Goal: Information Seeking & Learning: Learn about a topic

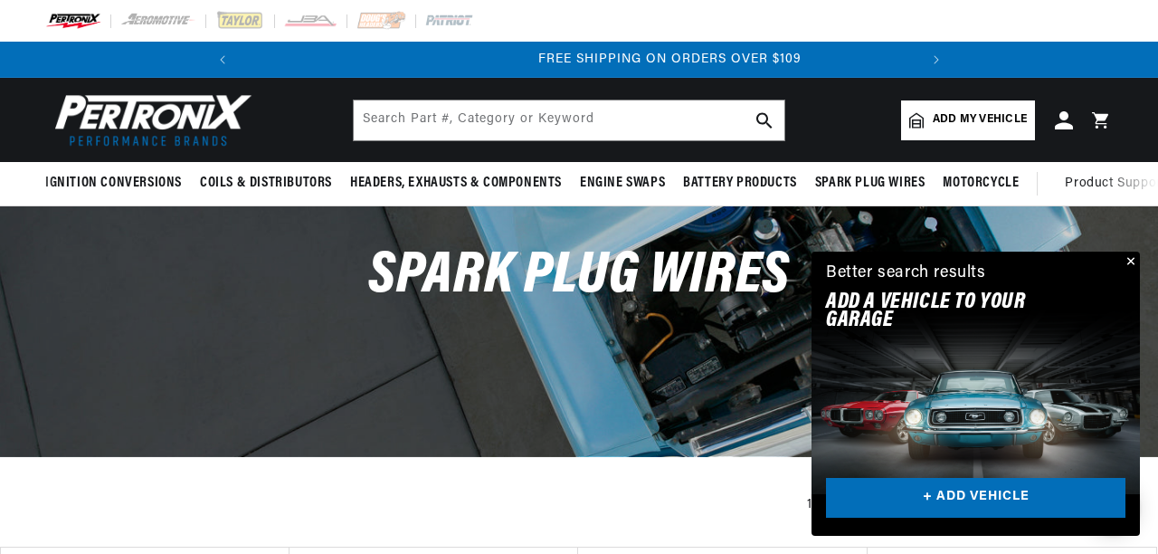
scroll to position [0, 676]
click at [1130, 260] on button "Close" at bounding box center [1130, 263] width 22 height 22
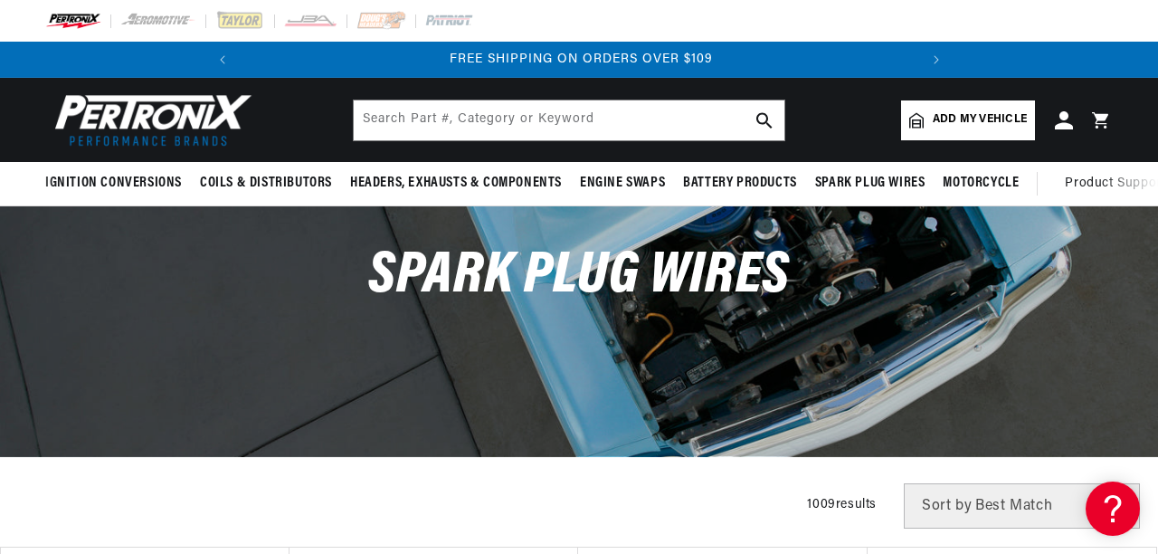
click at [966, 121] on span "Add my vehicle" at bounding box center [980, 119] width 94 height 17
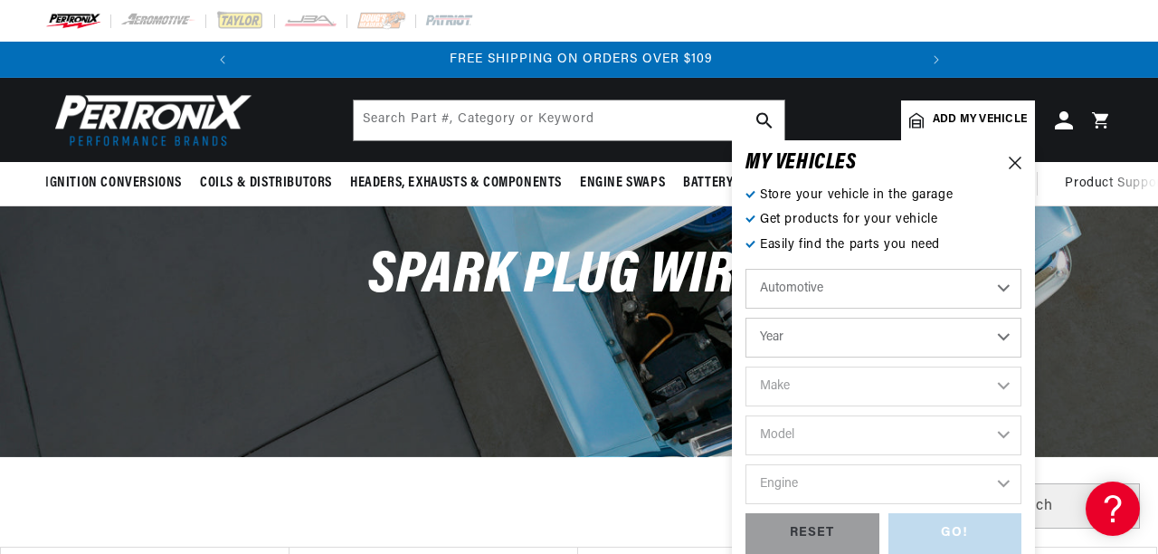
click at [1006, 335] on select "Year 2022 2021 2020 2019 2018 2017 2016 2015 2014 2013 2012 2011 2010 2009 2008…" at bounding box center [884, 338] width 276 height 40
select select "1996"
click at [746, 318] on select "Year 2022 2021 2020 2019 2018 2017 2016 2015 2014 2013 2012 2011 2010 2009 2008…" at bounding box center [884, 338] width 276 height 40
select select "1996"
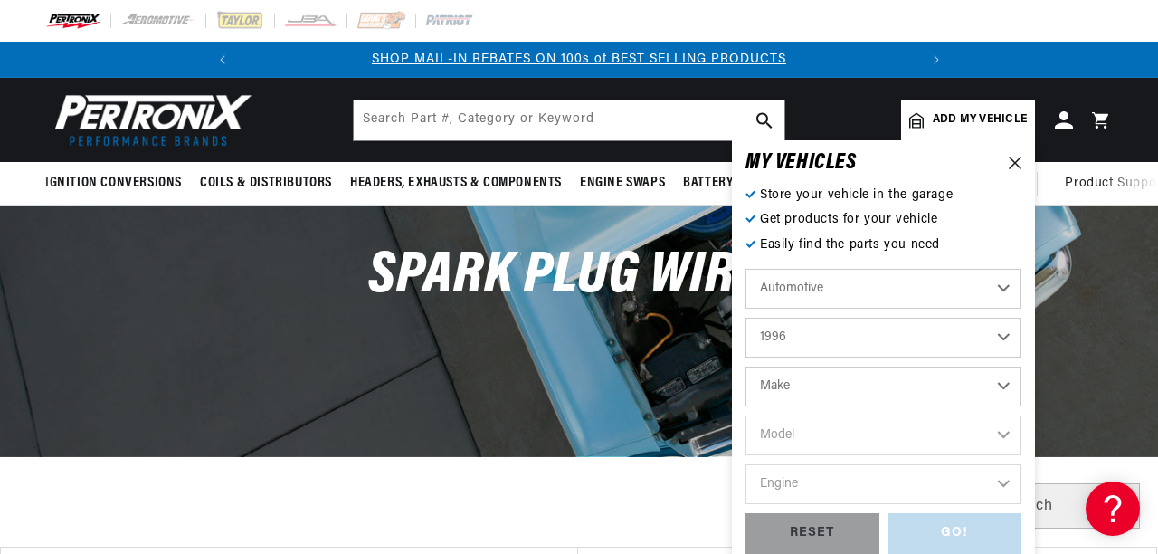
click at [1006, 396] on select "Make Buick Cadillac Chevrolet Chrysler Dodge Ford GMC Hyundai Isuzu Jeep Lincol…" at bounding box center [884, 387] width 276 height 40
select select "Jeep"
click at [746, 367] on select "Make Buick Cadillac Chevrolet Chrysler Dodge Ford GMC Hyundai Isuzu Jeep Lincol…" at bounding box center [884, 387] width 276 height 40
select select "Jeep"
click at [1011, 433] on select "Model Cherokee Grand Cherokee" at bounding box center [884, 435] width 276 height 40
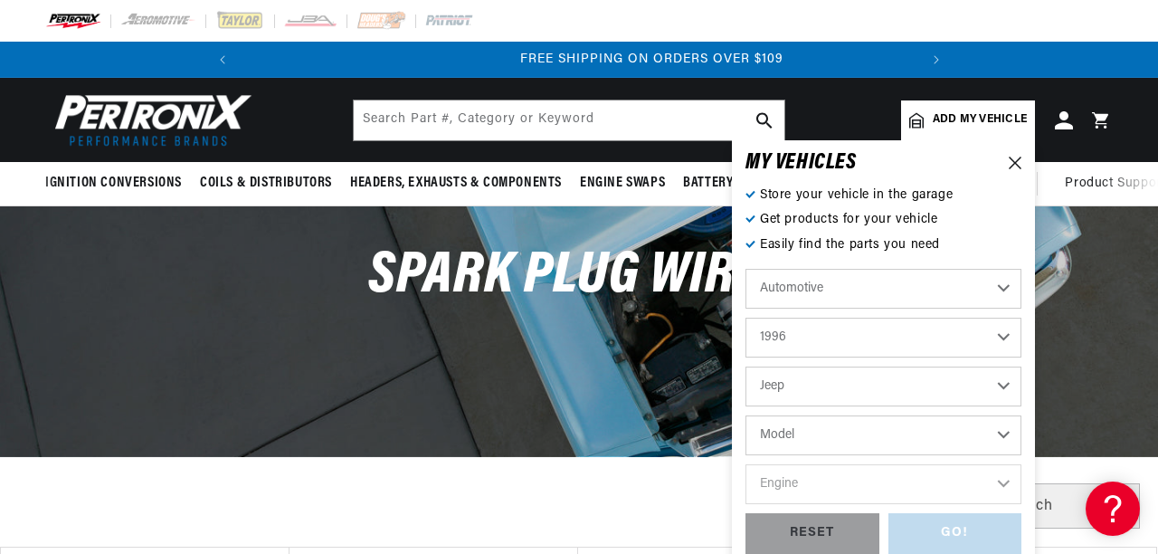
scroll to position [0, 676]
select select "Cherokee"
click at [746, 415] on select "Model Cherokee Grand Cherokee" at bounding box center [884, 435] width 276 height 40
select select "Cherokee"
click at [1004, 481] on select "Engine 4.0L" at bounding box center [884, 484] width 276 height 40
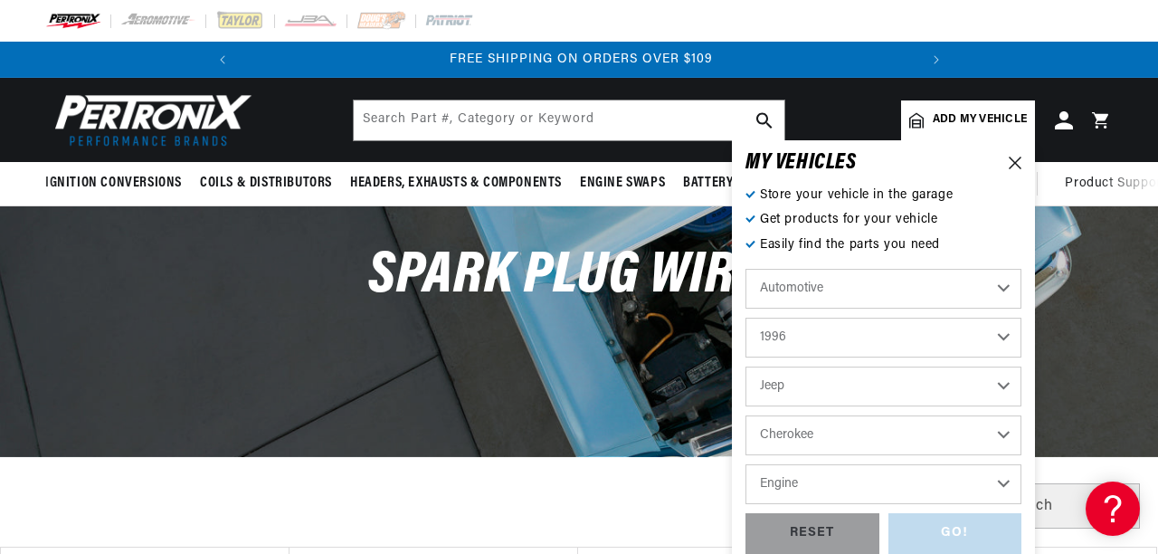
select select "4.0L"
click at [746, 464] on select "Engine 4.0L" at bounding box center [884, 484] width 276 height 40
select select "4.0L"
click at [970, 533] on div "GO!" at bounding box center [956, 533] width 134 height 41
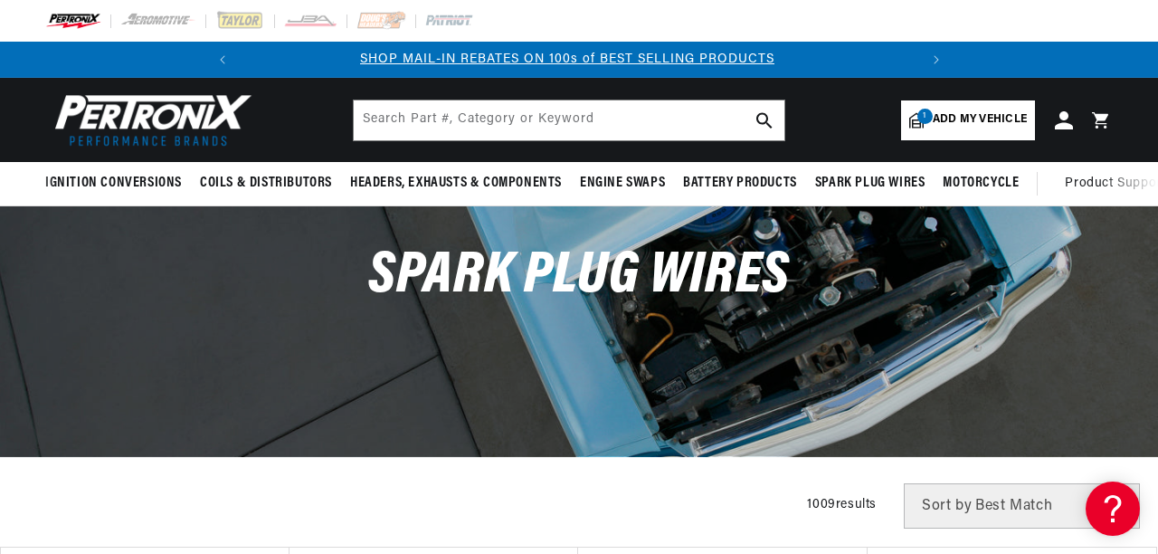
scroll to position [0, 0]
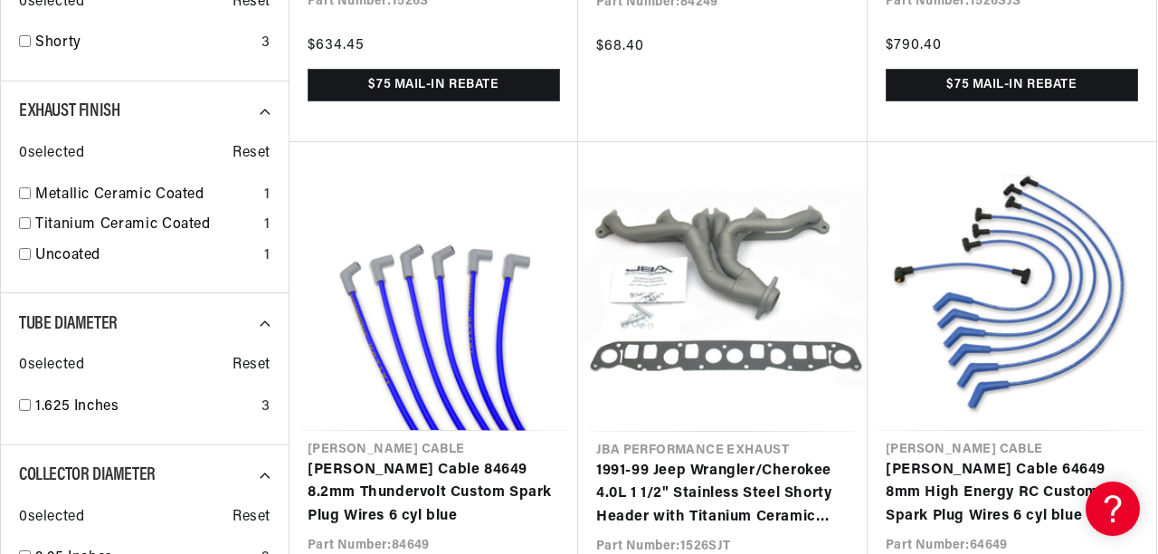
click at [780, 498] on link "1991-99 Jeep Wrangler/Cherokee 4.0L 1 1/2" Stainless Steel Shorty Header with T…" at bounding box center [722, 495] width 253 height 70
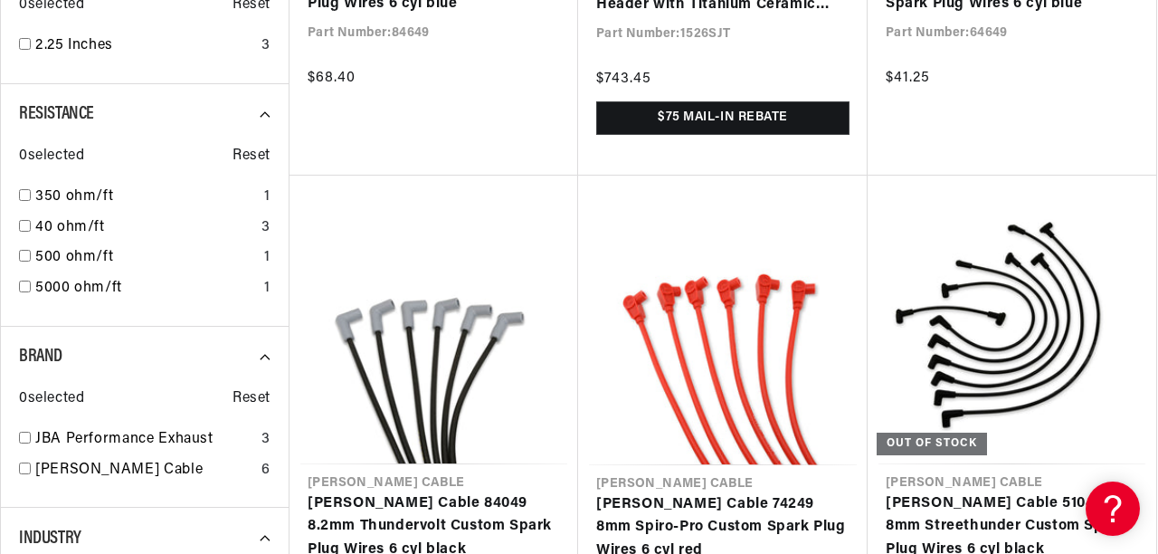
scroll to position [0, 676]
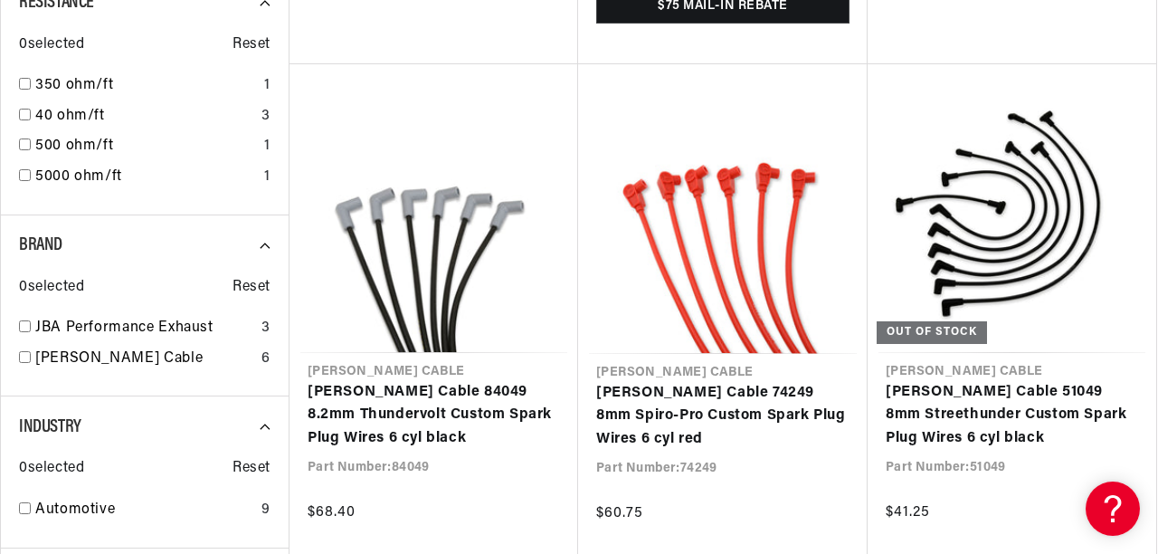
click at [417, 408] on link "[PERSON_NAME] Cable 84049 8.2mm Thundervolt Custom Spark Plug Wires 6 cyl black" at bounding box center [434, 416] width 253 height 70
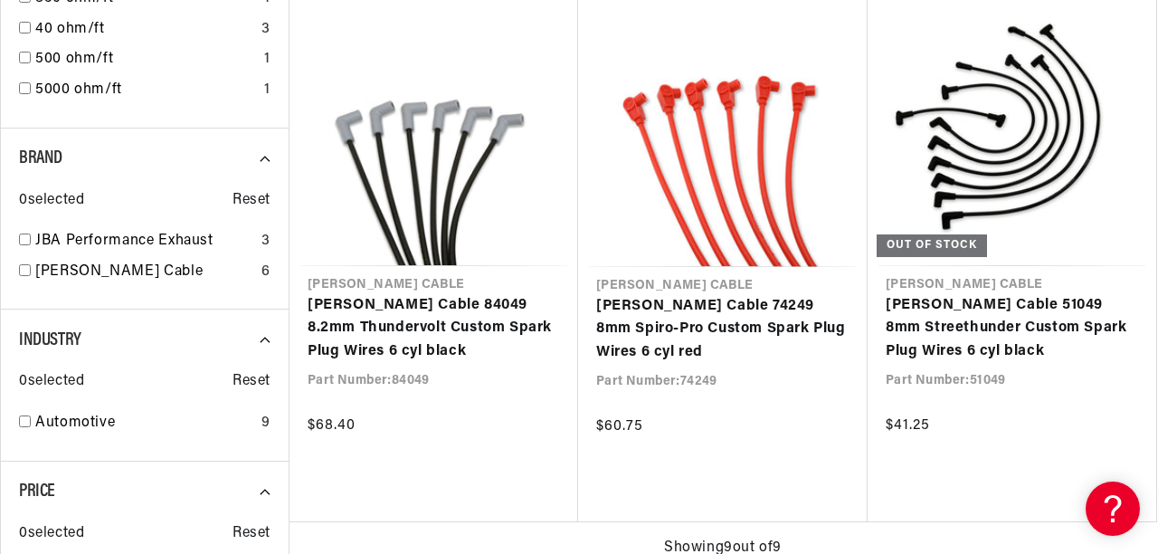
scroll to position [0, 0]
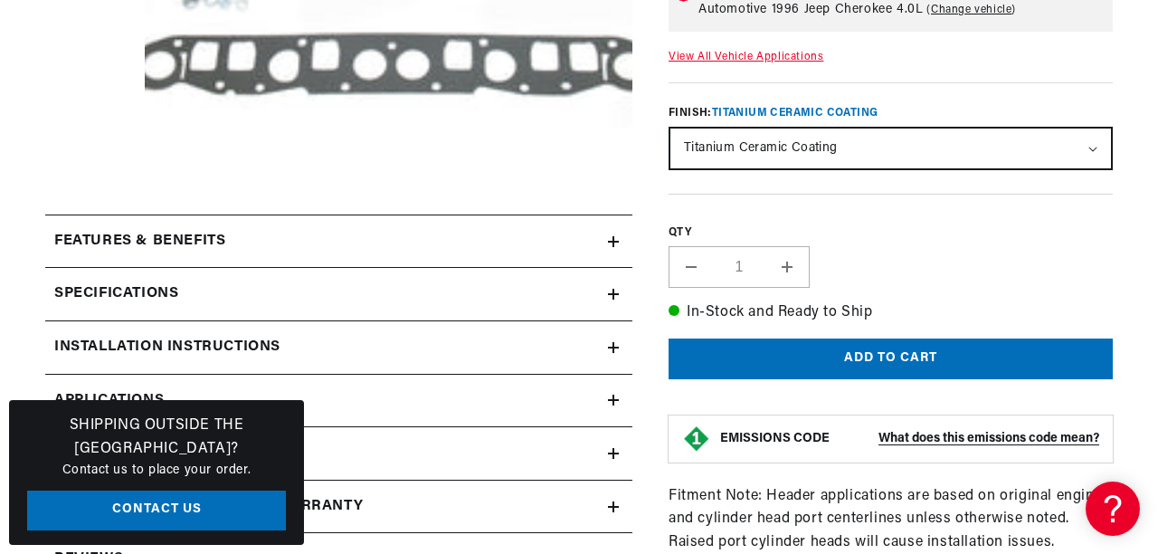
click at [627, 237] on summary "Features & Benefits" at bounding box center [338, 241] width 587 height 52
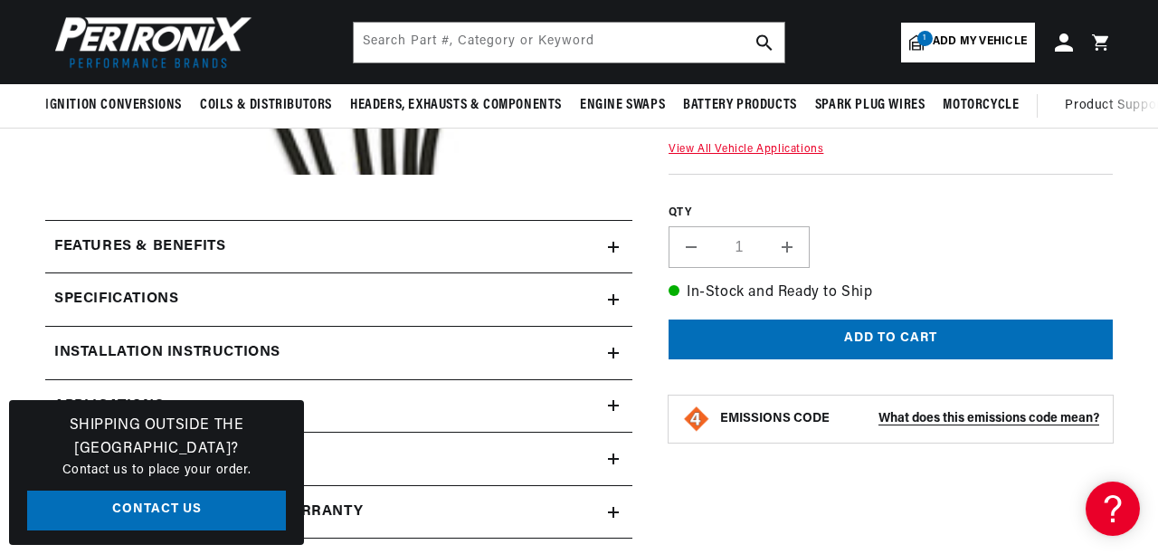
scroll to position [584, 0]
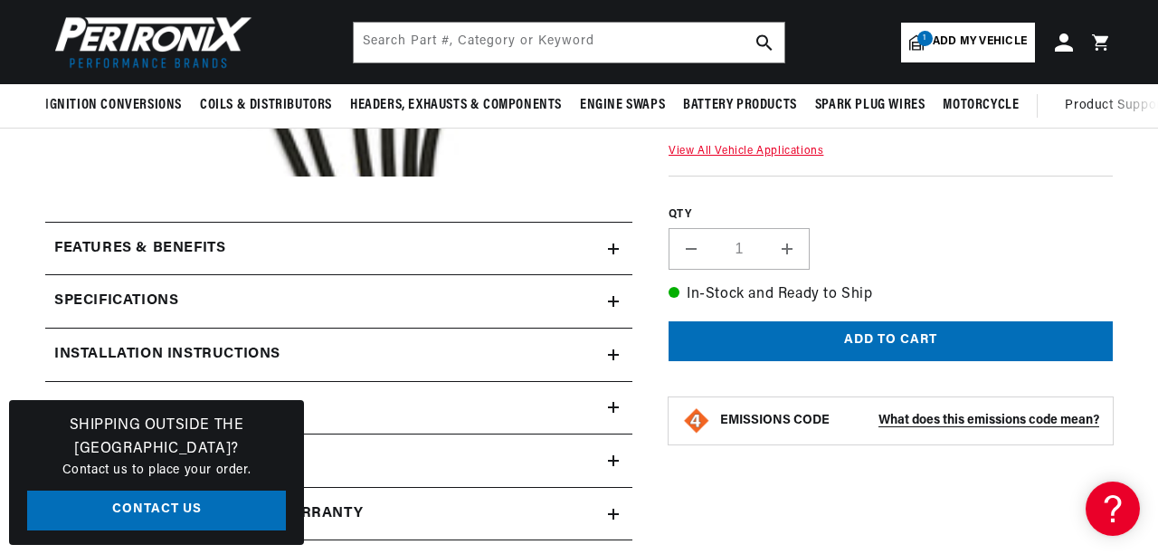
click at [618, 352] on icon at bounding box center [613, 354] width 11 height 11
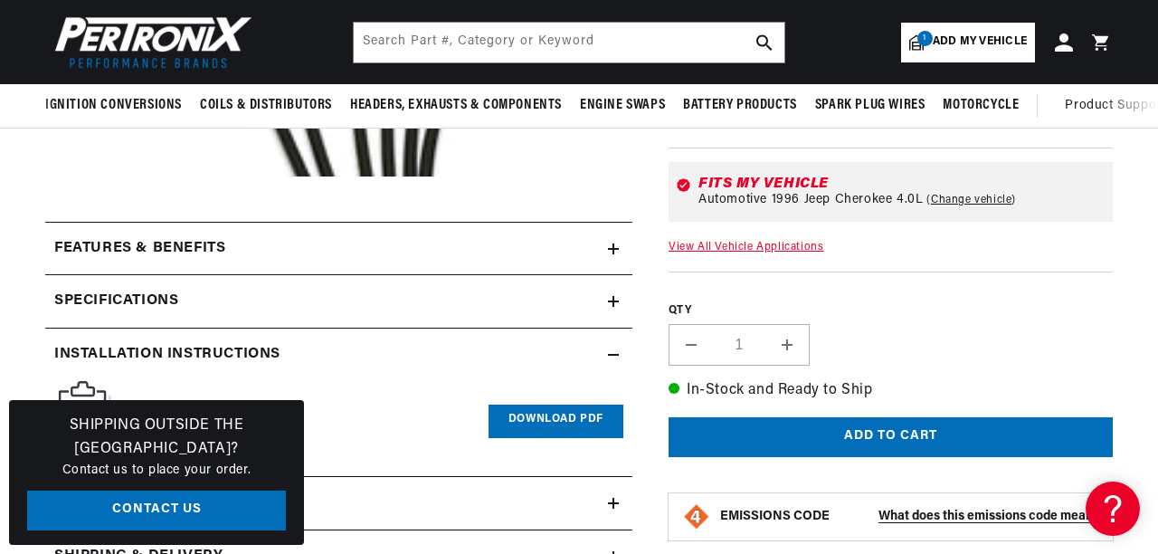
click at [616, 411] on link "Download PDF" at bounding box center [556, 421] width 135 height 33
